Goal: Information Seeking & Learning: Learn about a topic

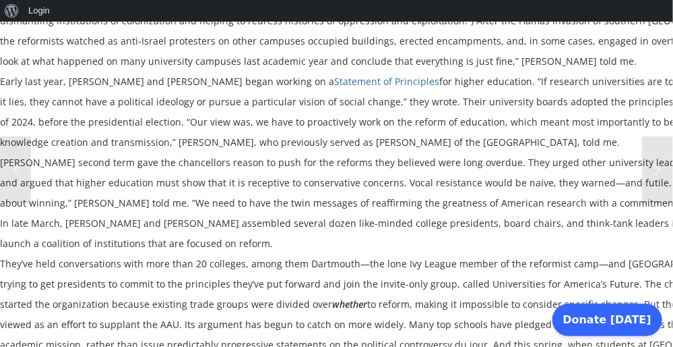
scroll to position [1073, 0]
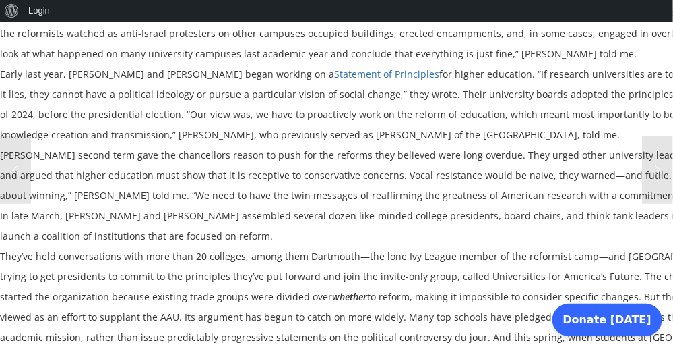
click at [547, 309] on div "They’ve held conversations with more than 20 colleges, among them Dartmouth—the…" at bounding box center [401, 317] width 802 height 142
click at [548, 322] on div "They’ve held conversations with more than 20 colleges, among them Dartmouth—the…" at bounding box center [401, 317] width 802 height 142
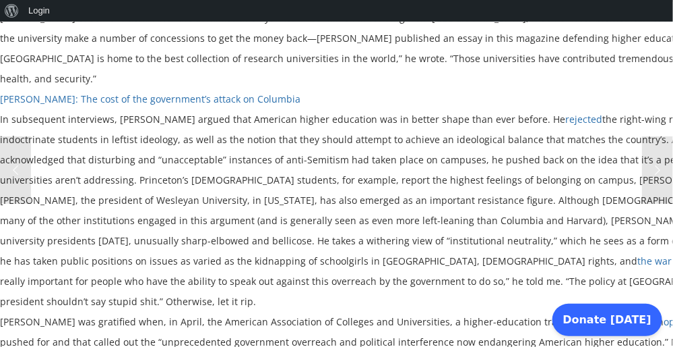
scroll to position [1495, 0]
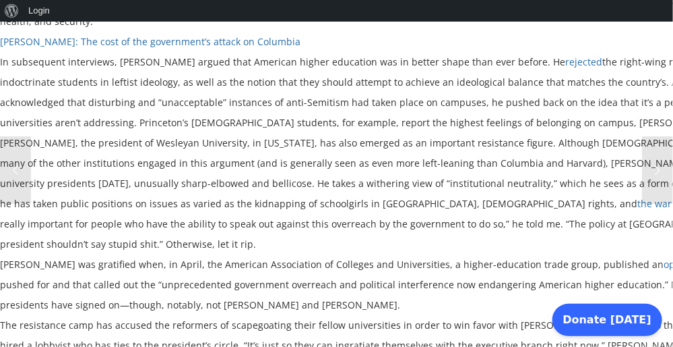
scroll to position [1552, 0]
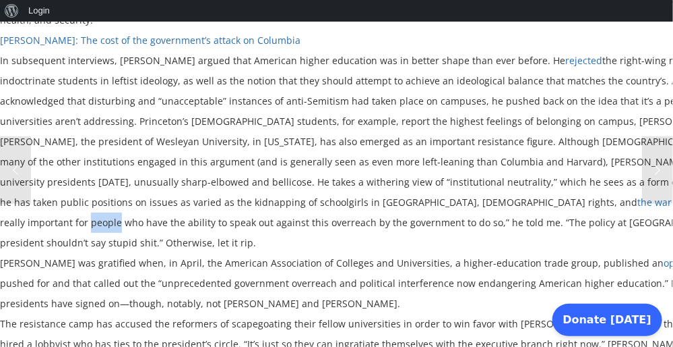
click at [433, 151] on div "[PERSON_NAME], the president of Wesleyan University, in [US_STATE], has also em…" at bounding box center [401, 191] width 802 height 121
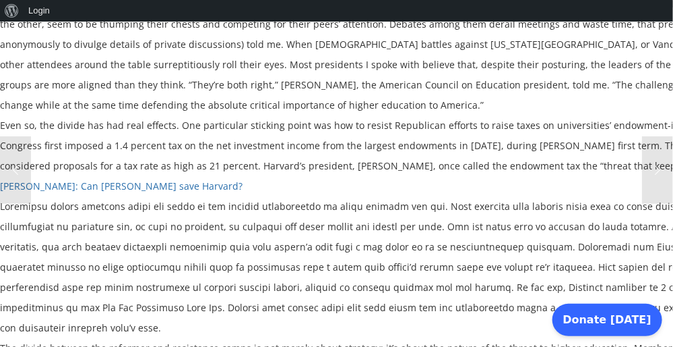
scroll to position [2010, 0]
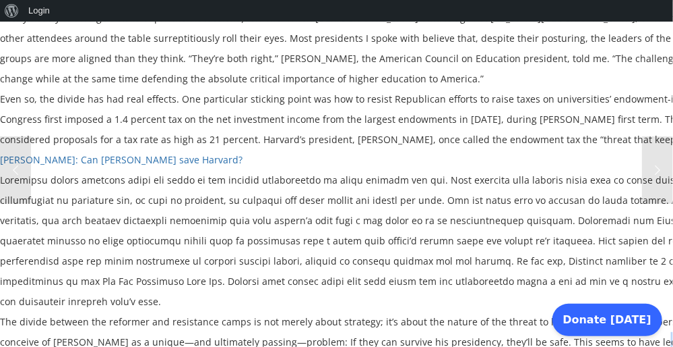
click at [454, 170] on div at bounding box center [401, 241] width 802 height 142
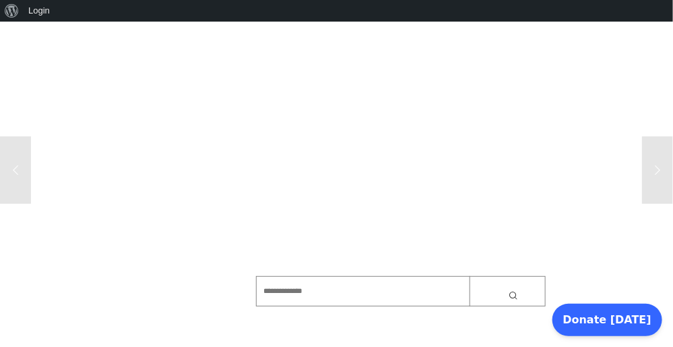
scroll to position [3947, 0]
